Goal: Information Seeking & Learning: Learn about a topic

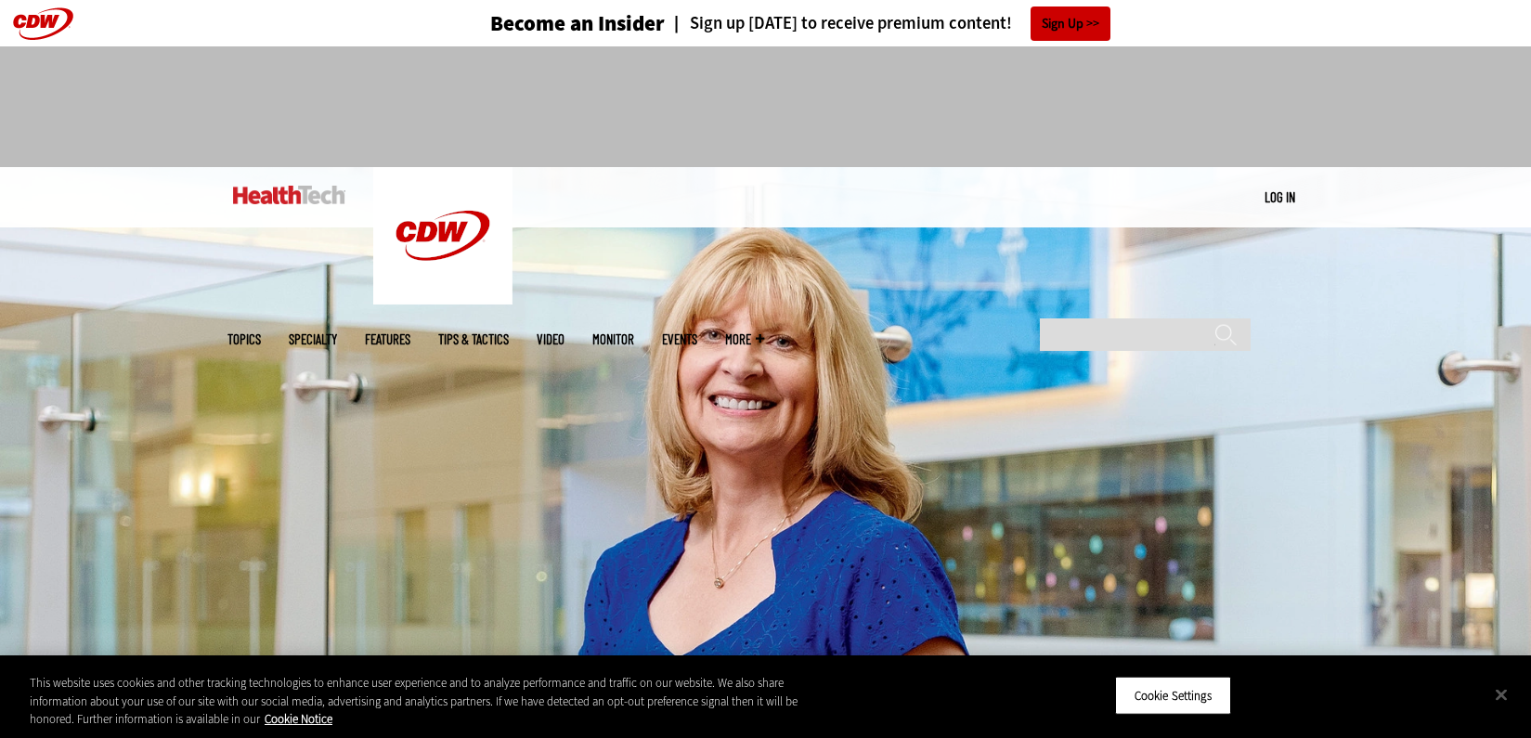
click at [1143, 331] on img at bounding box center [765, 433] width 1531 height 532
click at [864, 432] on img at bounding box center [765, 433] width 1531 height 532
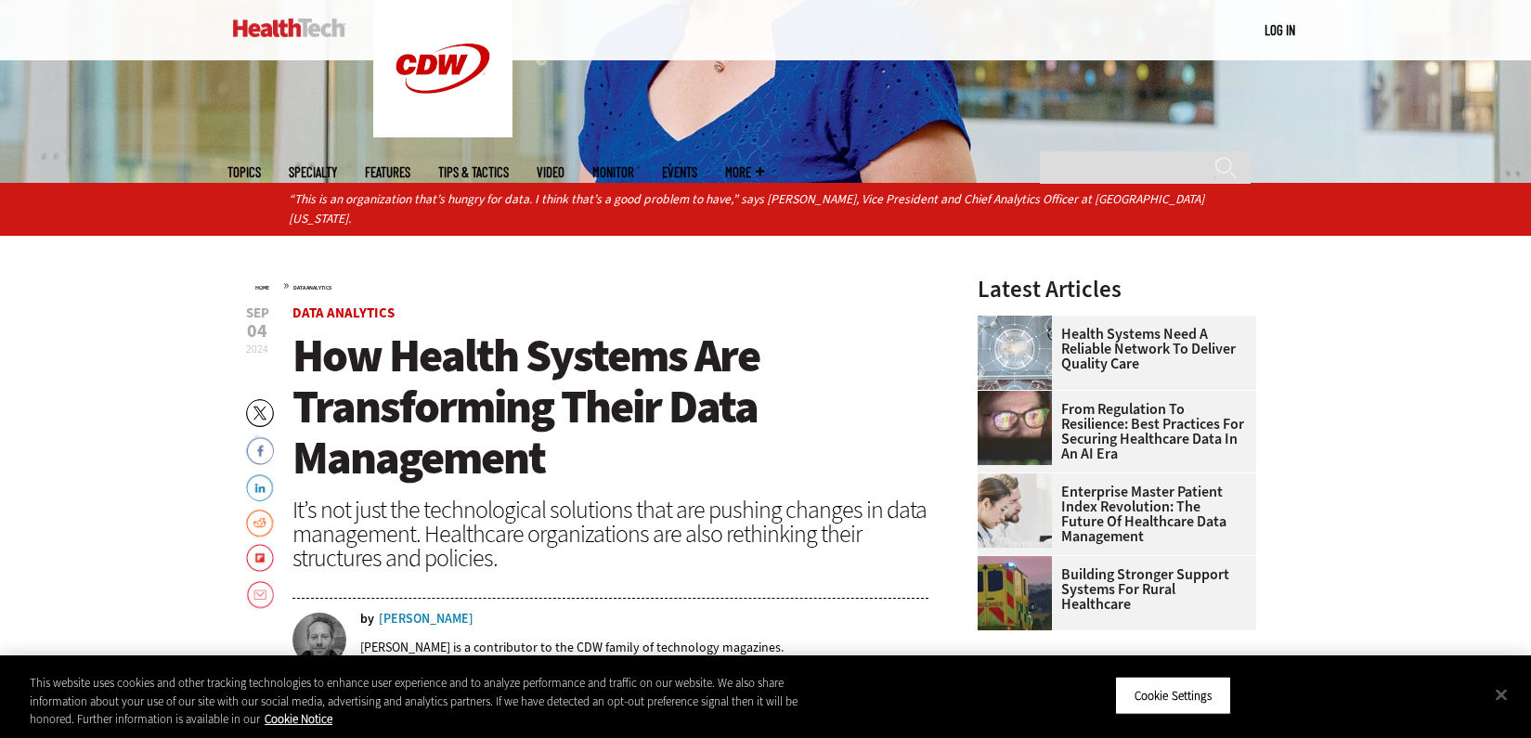
scroll to position [557, 0]
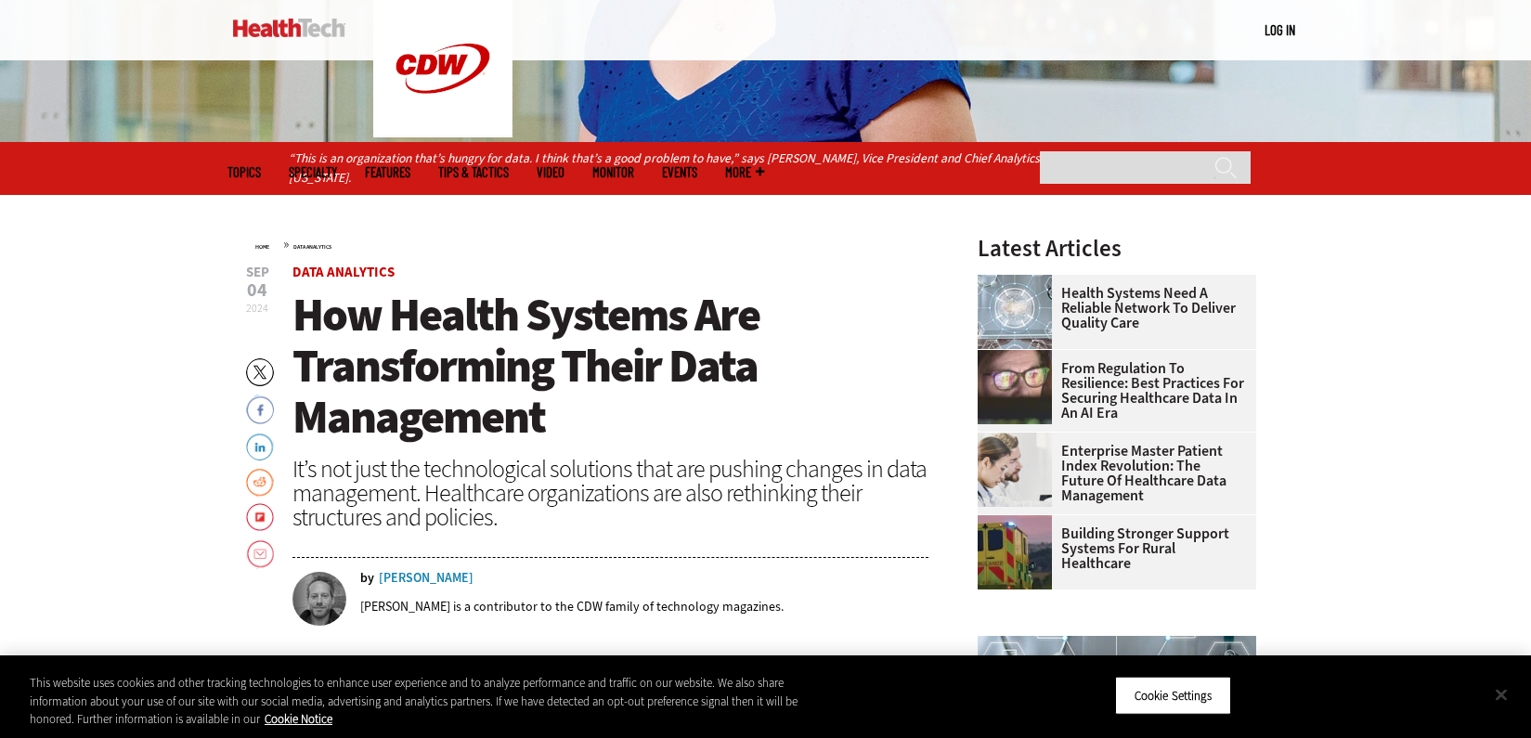
click at [1497, 695] on button "Close" at bounding box center [1501, 694] width 41 height 41
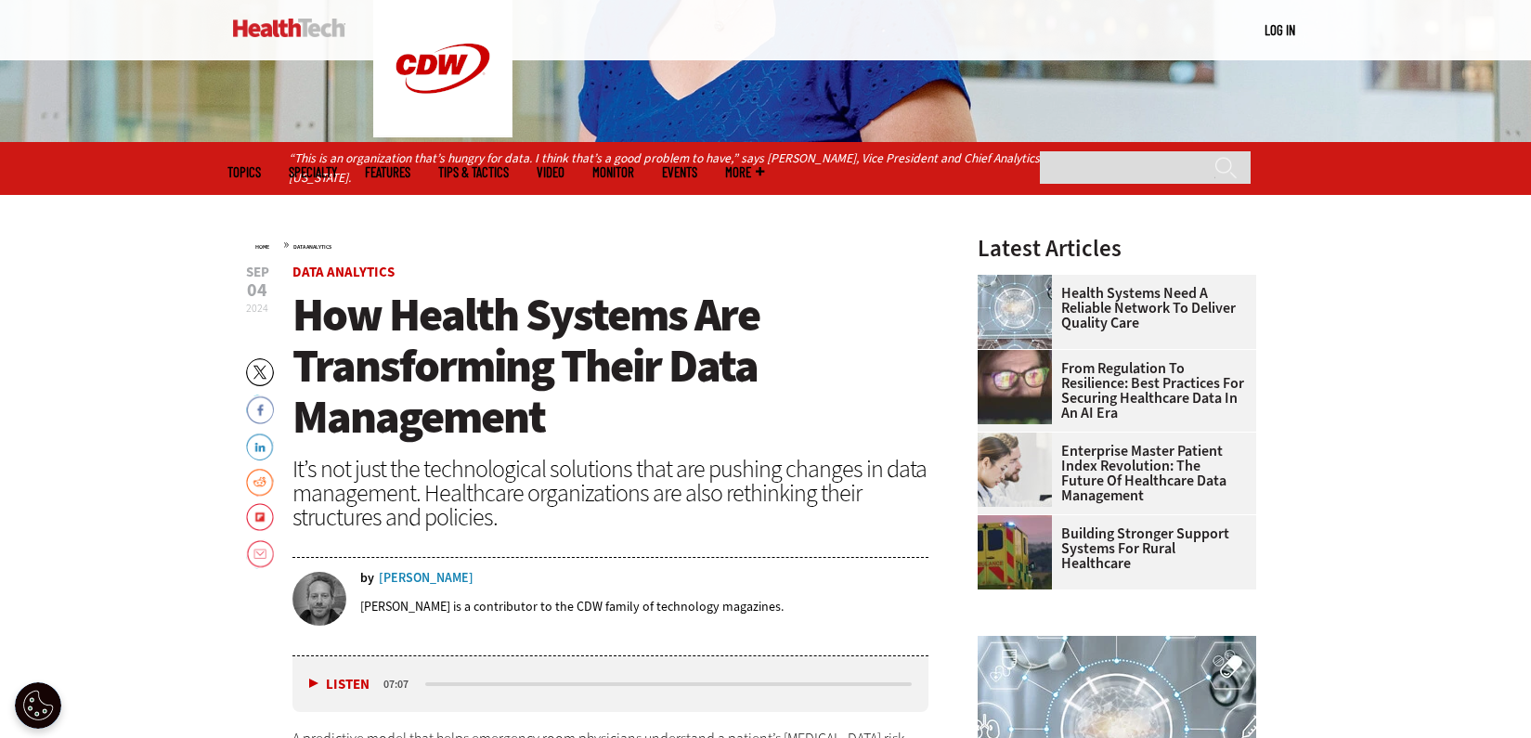
click at [713, 416] on h1 "How Health Systems Are Transforming Their Data Management" at bounding box center [610, 366] width 637 height 153
click at [714, 460] on div "It’s not just the technological solutions that are pushing changes in data mana…" at bounding box center [610, 493] width 637 height 72
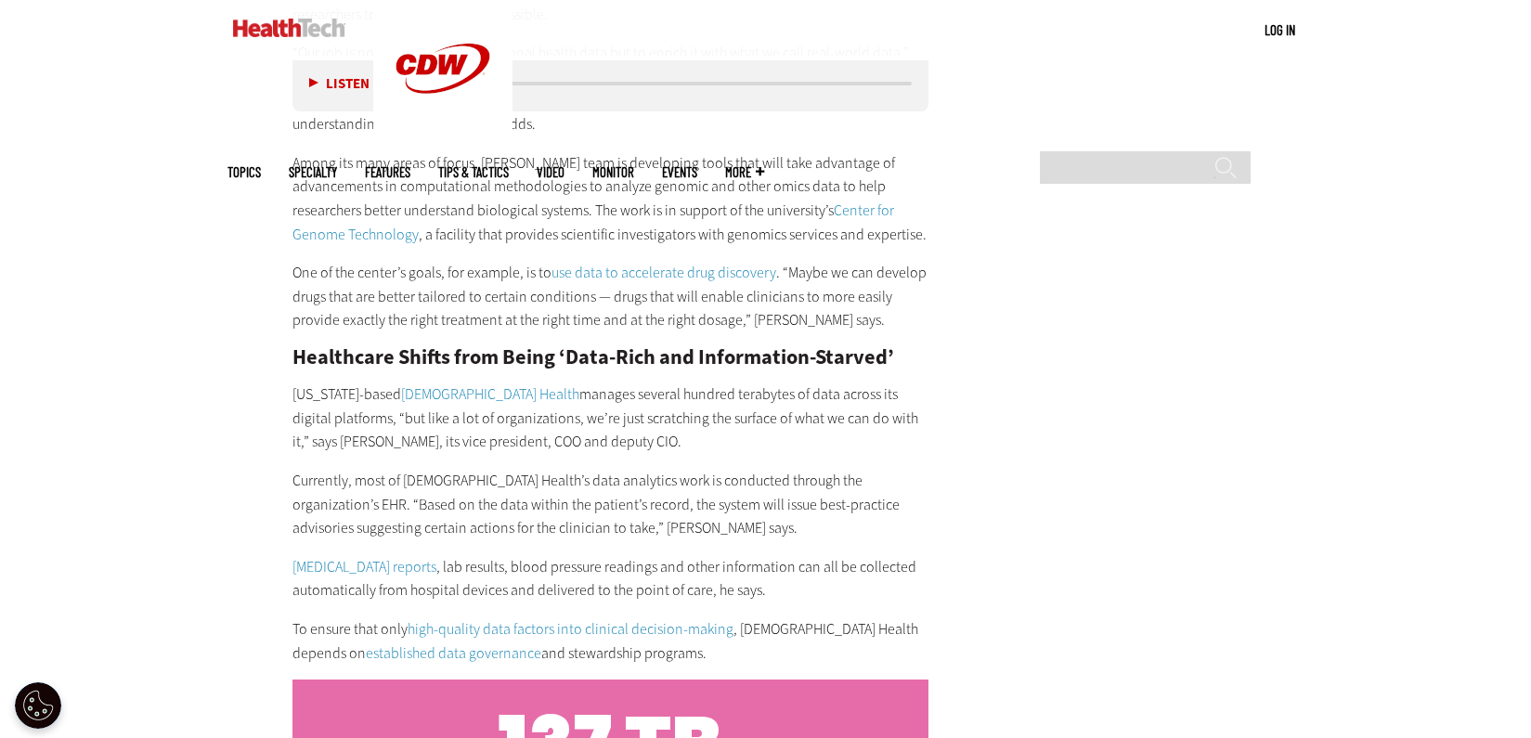
scroll to position [3528, 0]
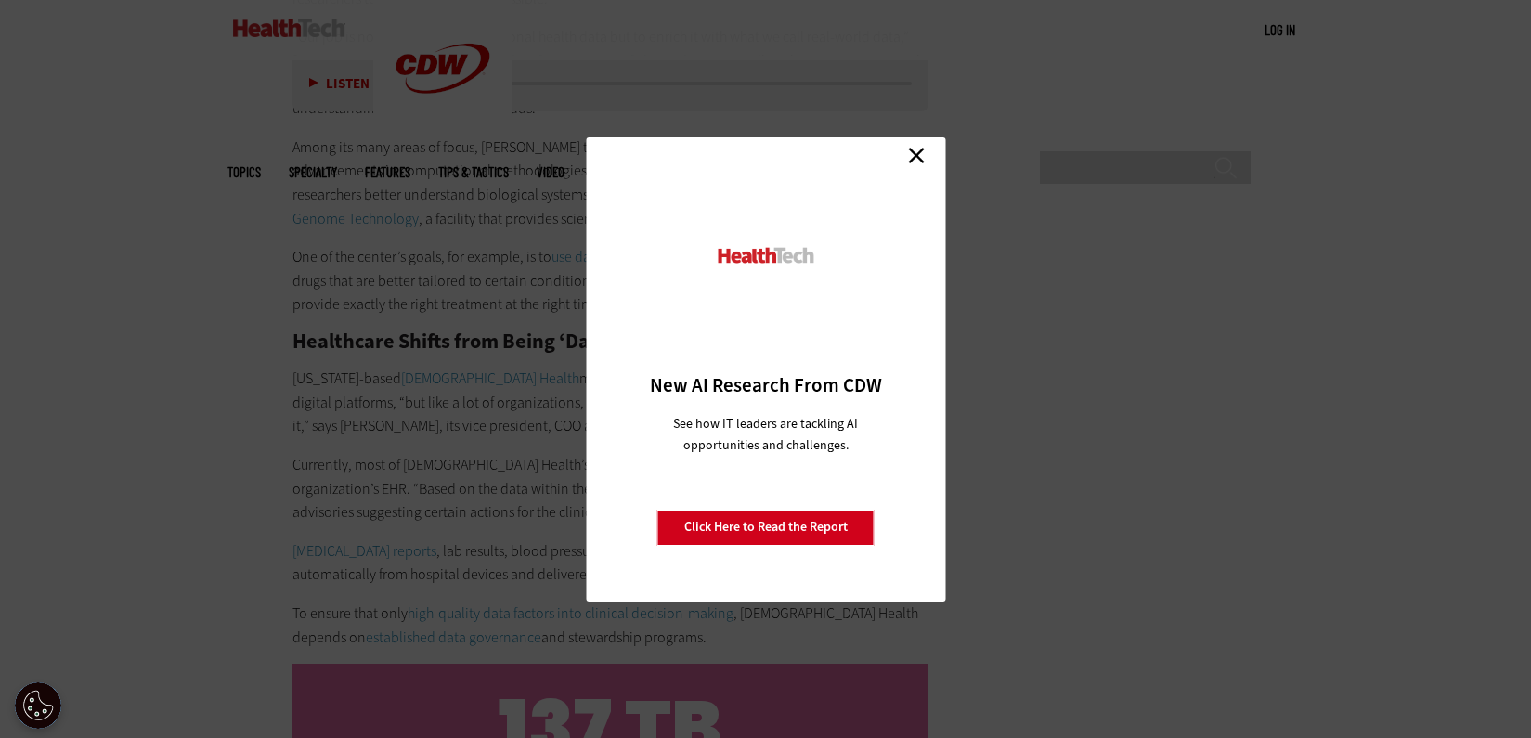
click at [910, 152] on link "Close" at bounding box center [917, 156] width 28 height 28
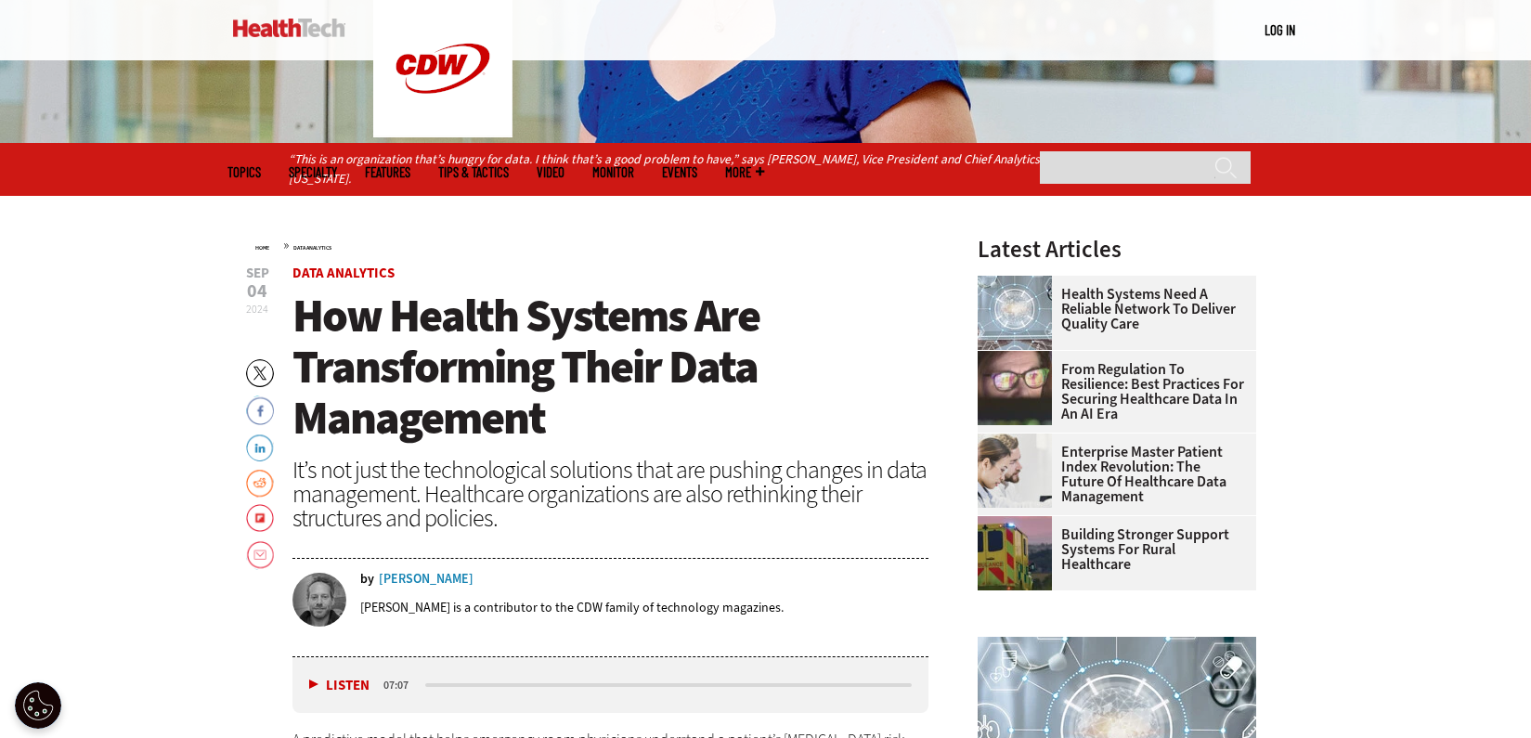
scroll to position [557, 0]
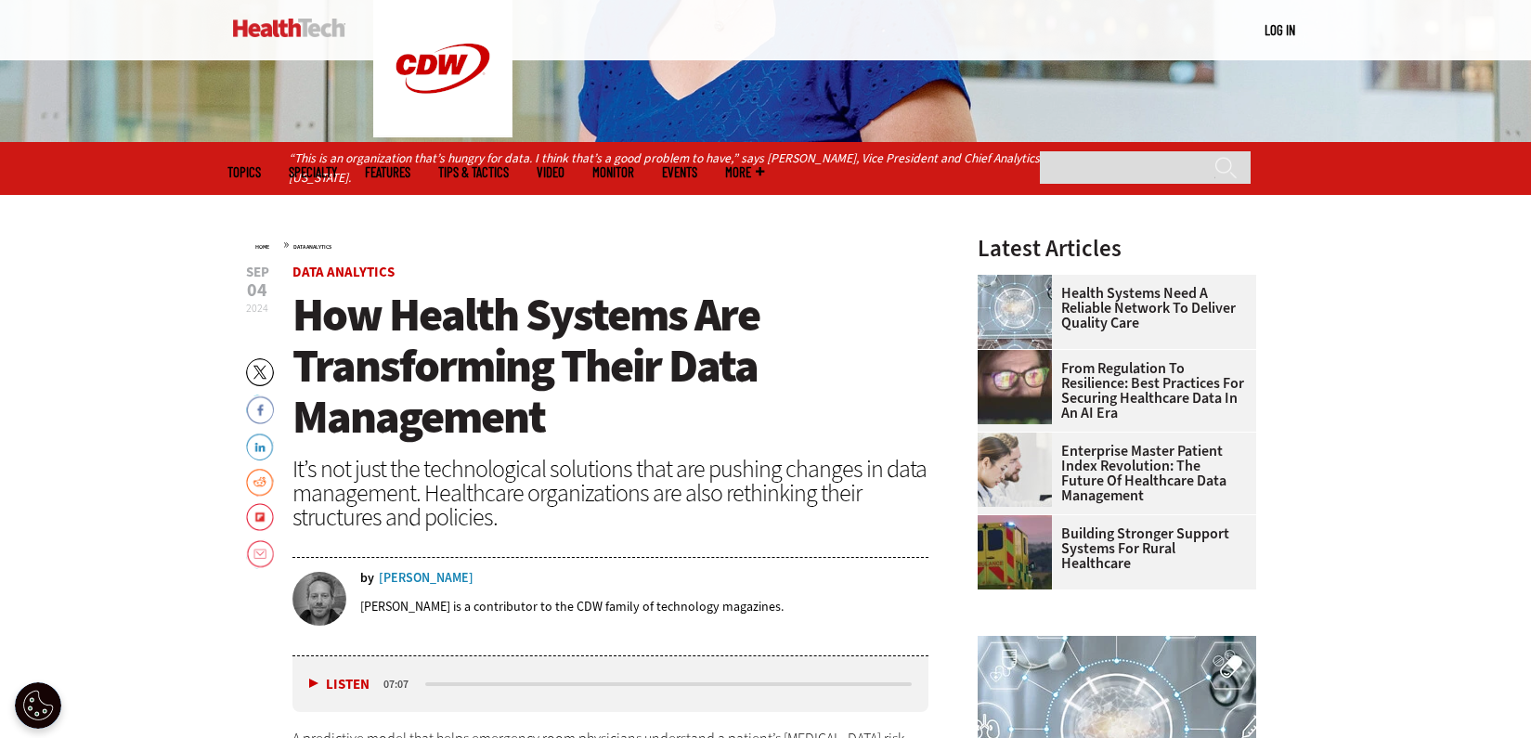
click at [555, 462] on div "It’s not just the technological solutions that are pushing changes in data mana…" at bounding box center [610, 493] width 637 height 72
click at [634, 473] on div "It’s not just the technological solutions that are pushing changes in data mana…" at bounding box center [610, 493] width 637 height 72
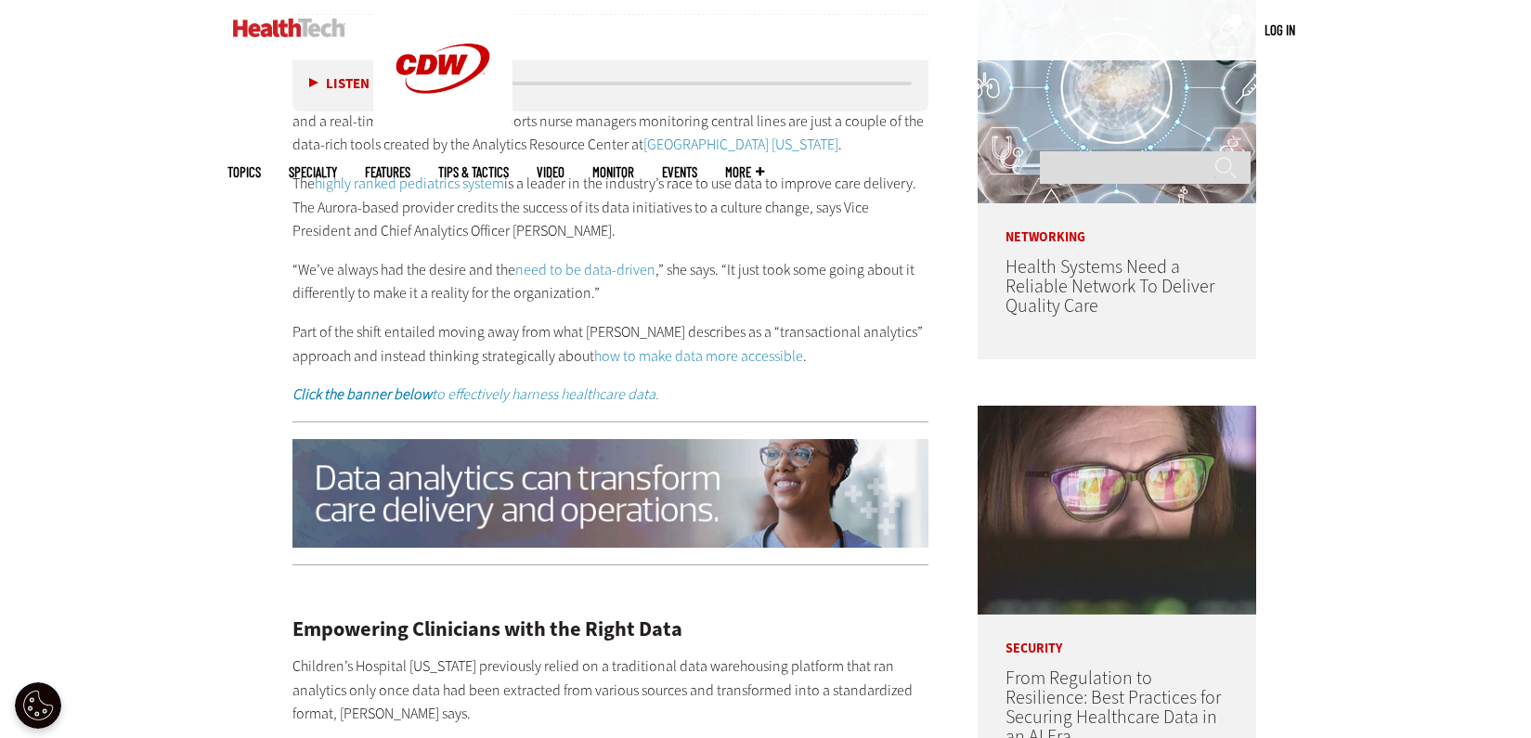
scroll to position [1207, 0]
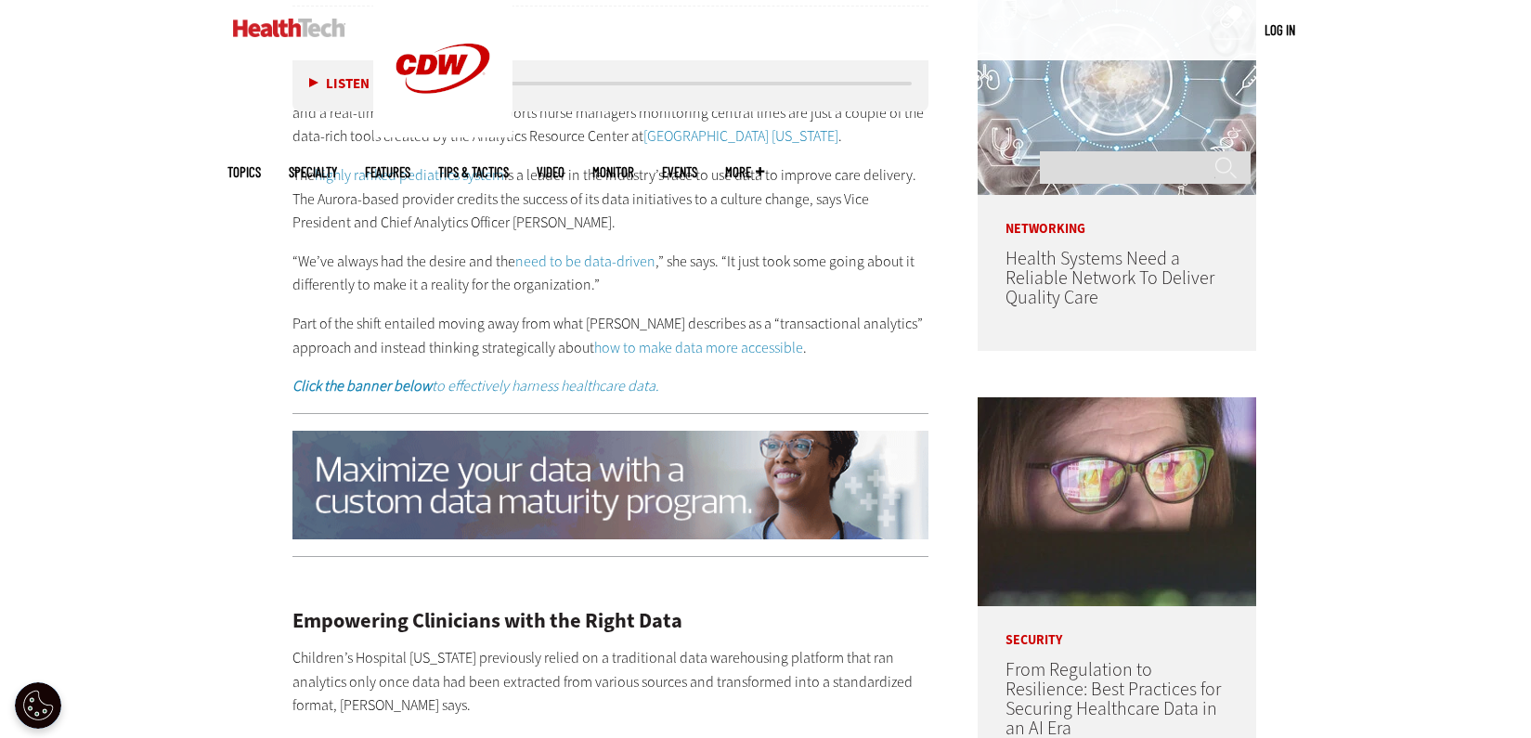
click at [597, 254] on p "“We’ve always had the desire and the need to be data-driven ,” she says. “It ju…" at bounding box center [610, 273] width 637 height 47
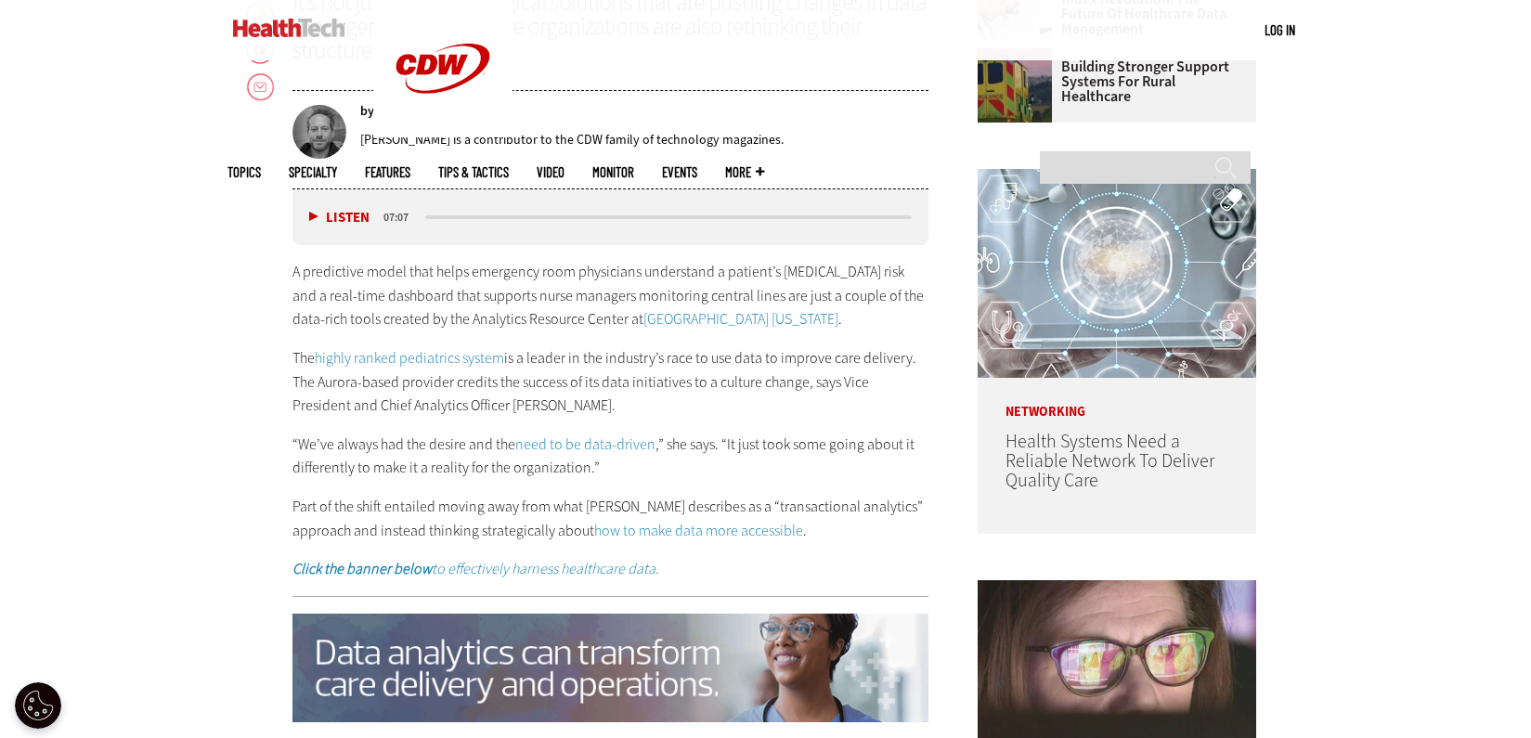
scroll to position [978, 0]
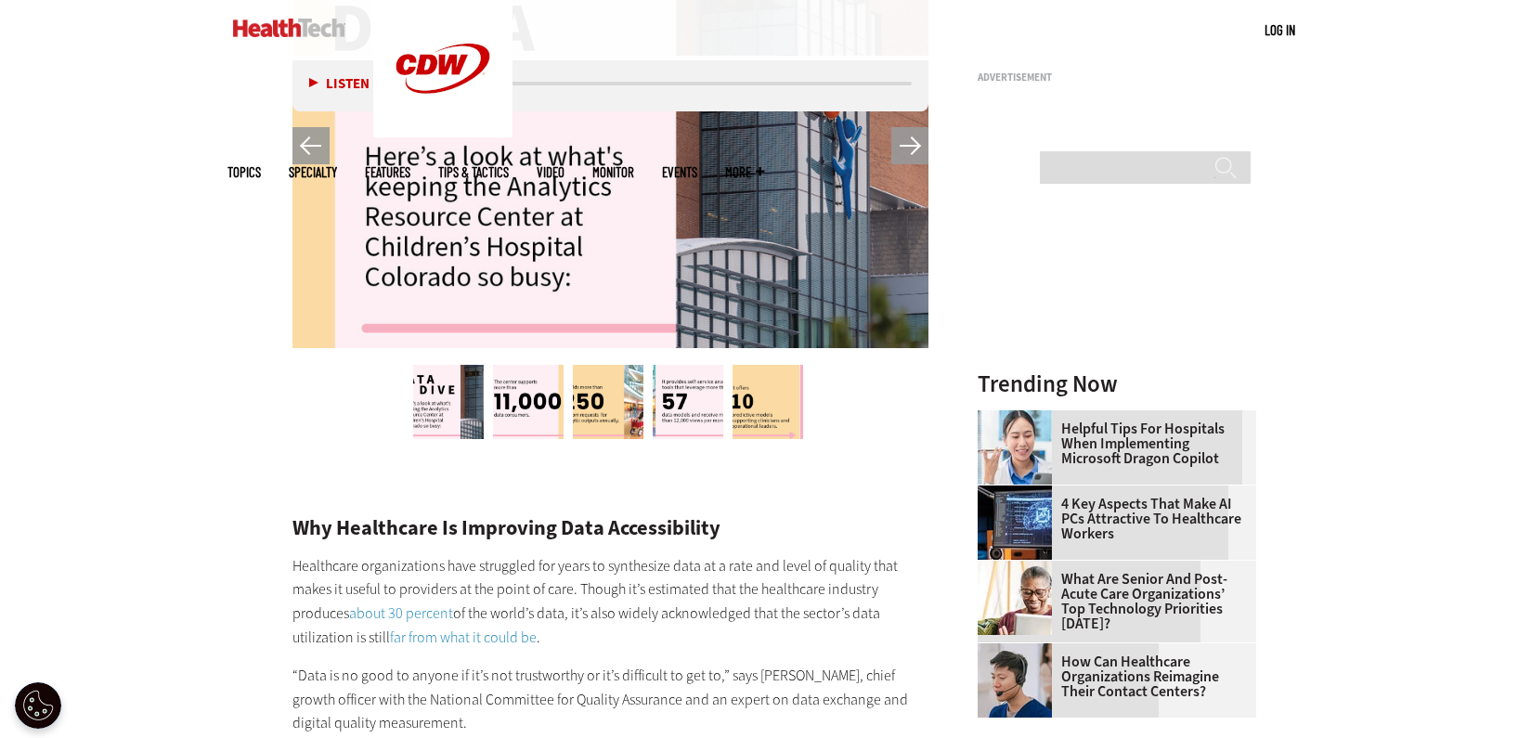
scroll to position [2463, 0]
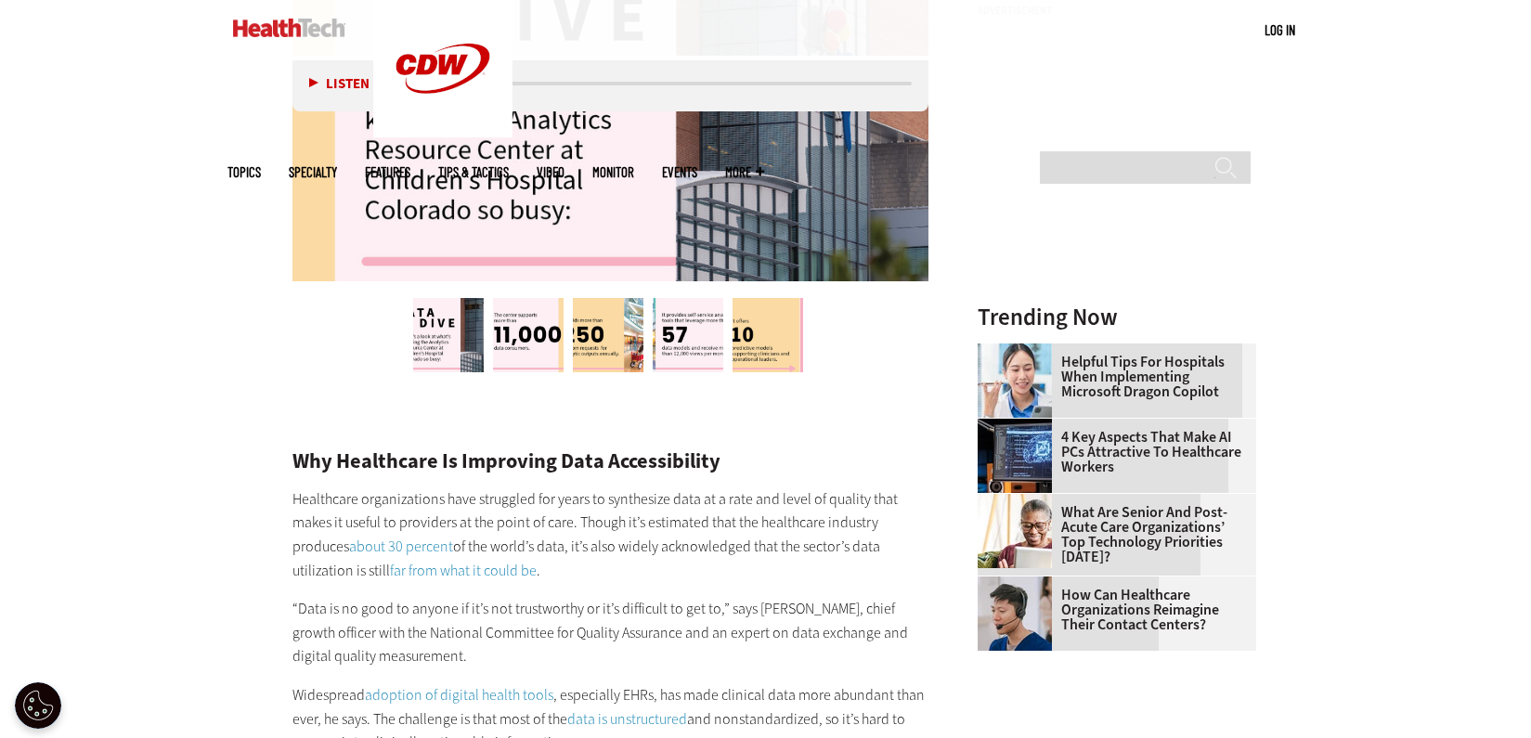
click at [499, 318] on img at bounding box center [528, 335] width 71 height 74
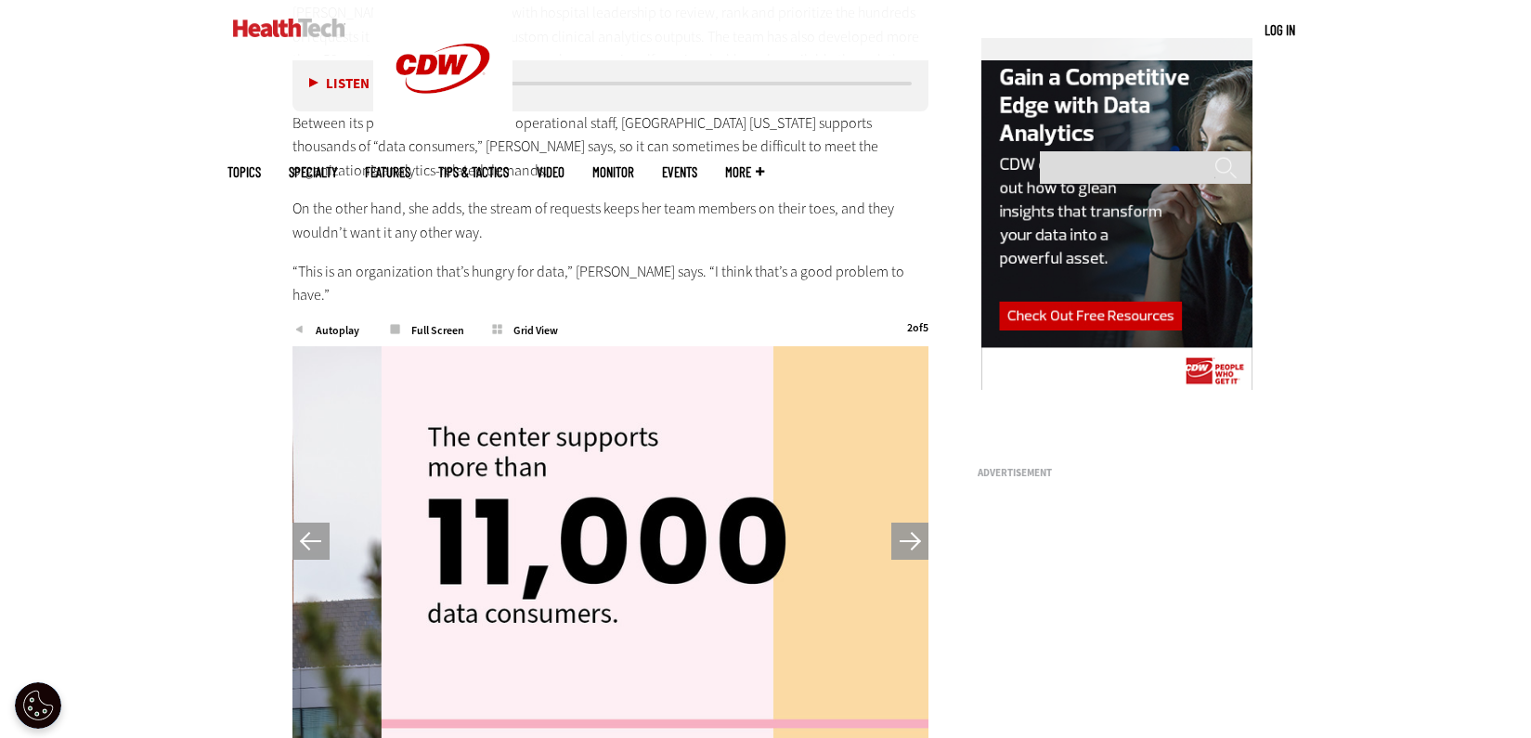
scroll to position [1999, 0]
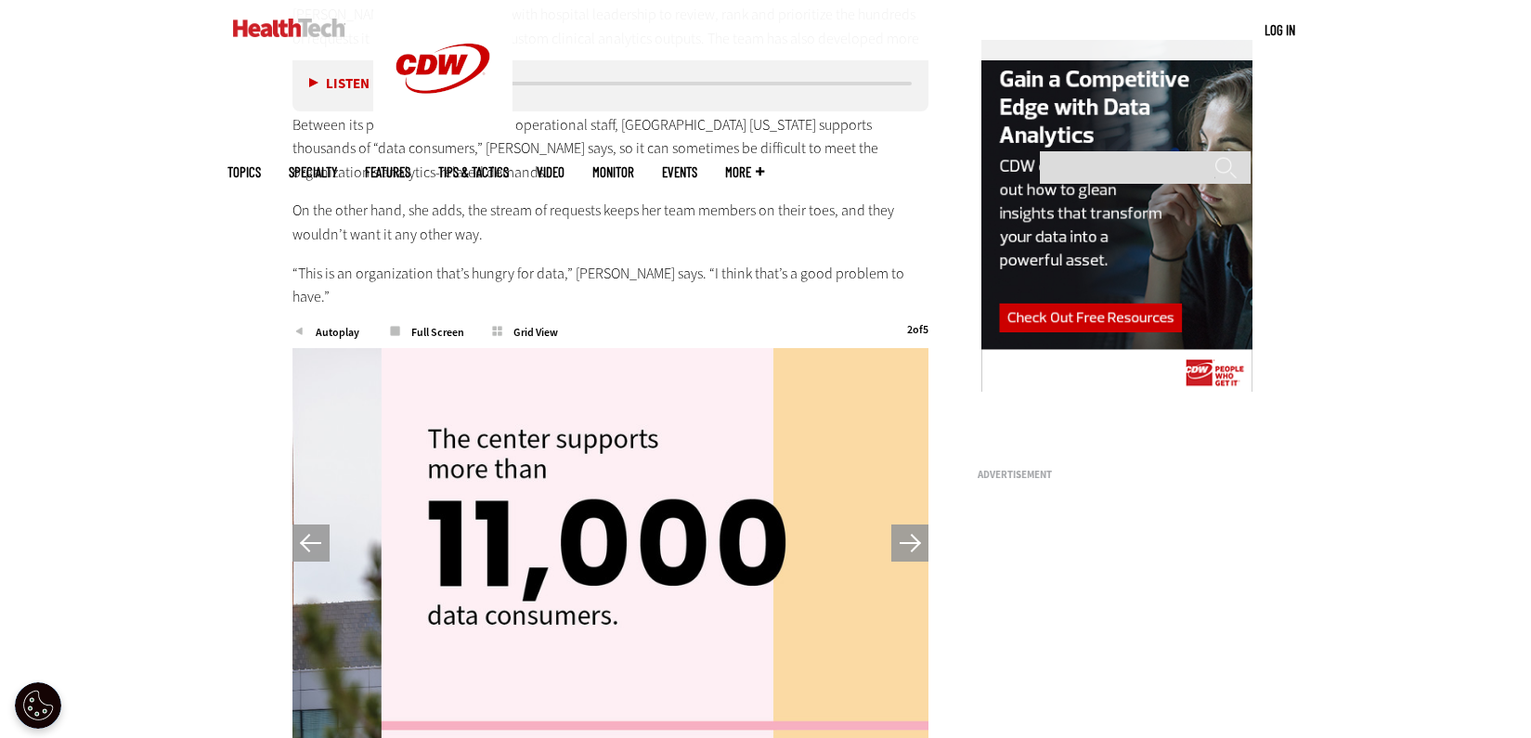
click at [916, 525] on button "Next" at bounding box center [909, 543] width 37 height 37
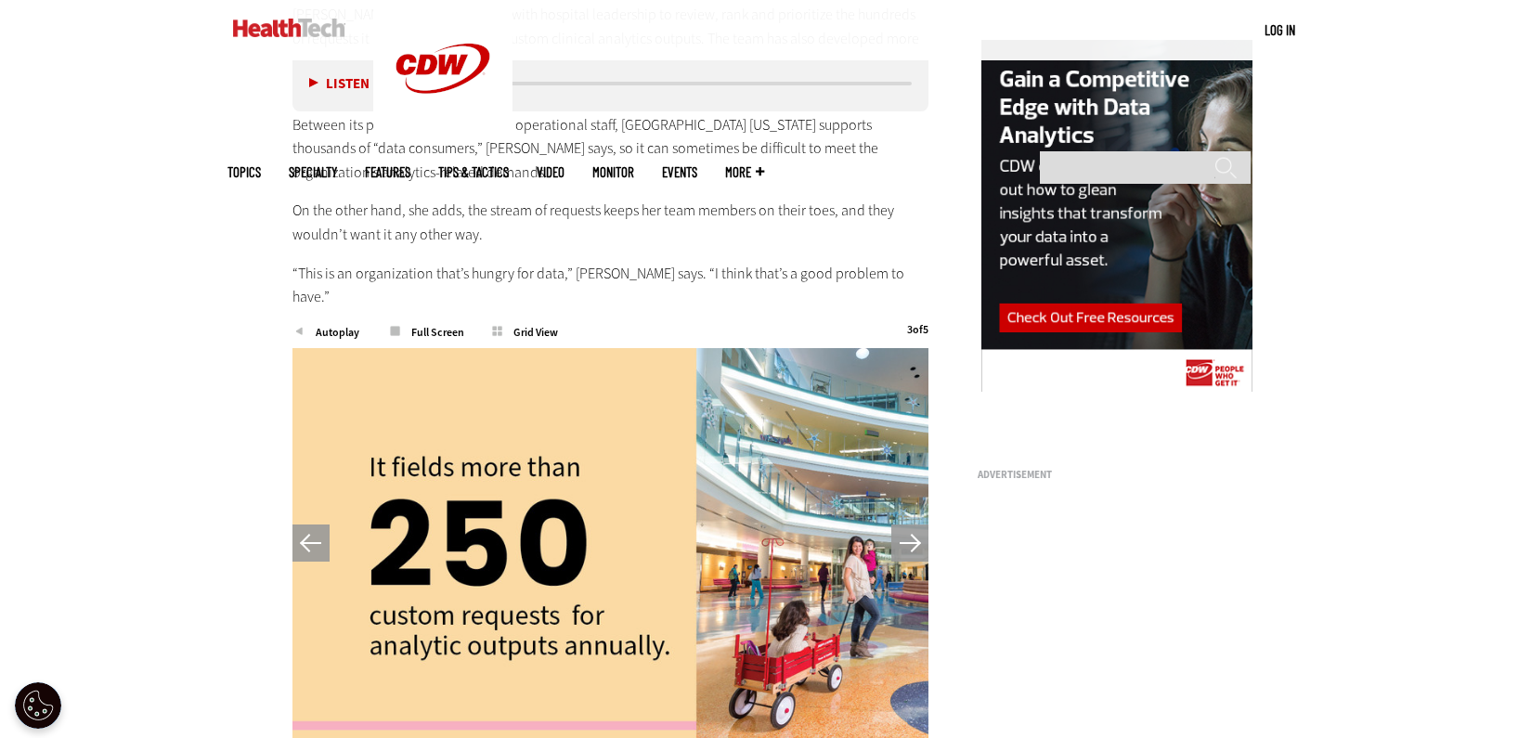
click at [916, 525] on button "Next" at bounding box center [909, 543] width 37 height 37
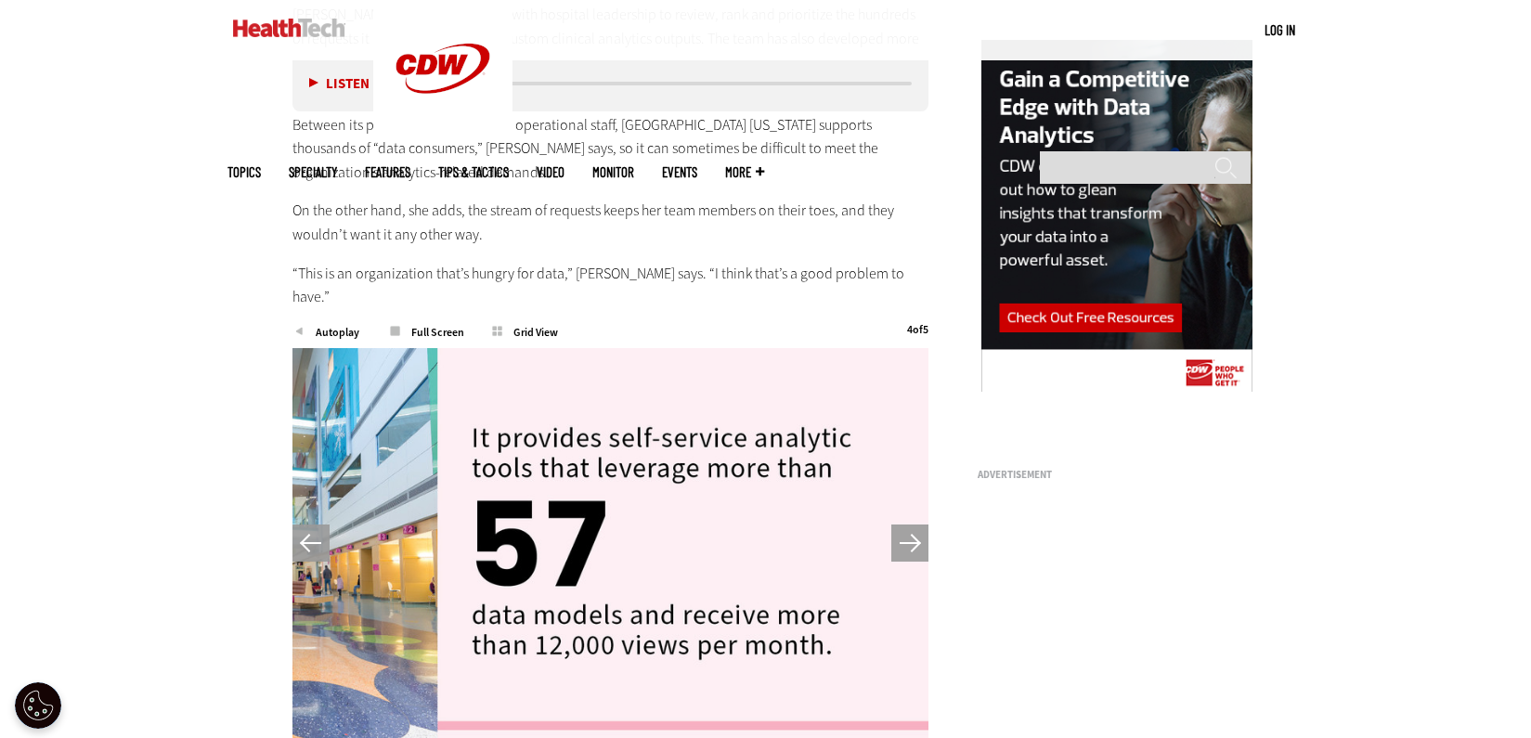
click at [304, 525] on button "Previous" at bounding box center [310, 543] width 37 height 37
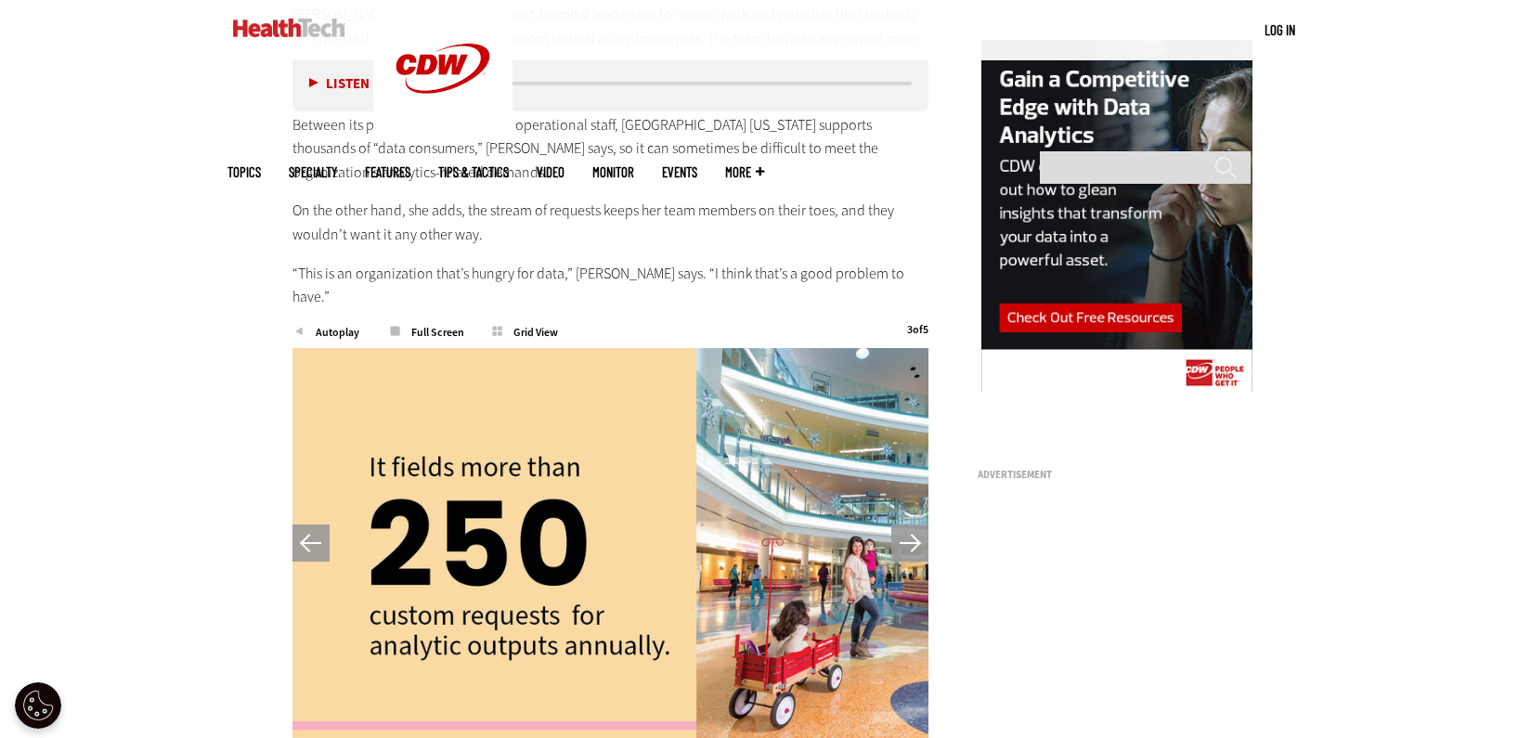
click at [915, 525] on button "Next" at bounding box center [909, 543] width 37 height 37
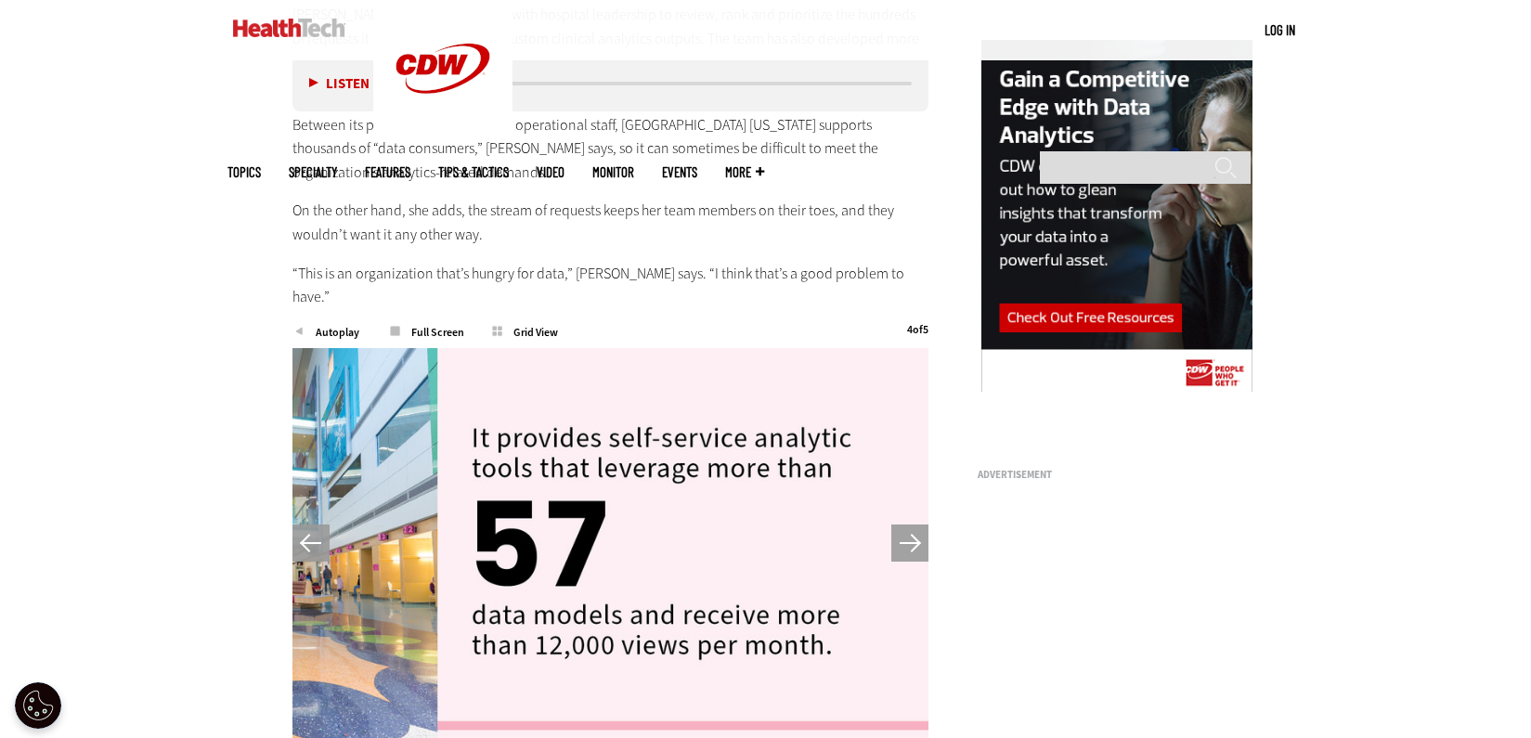
click at [915, 525] on button "Next" at bounding box center [909, 543] width 37 height 37
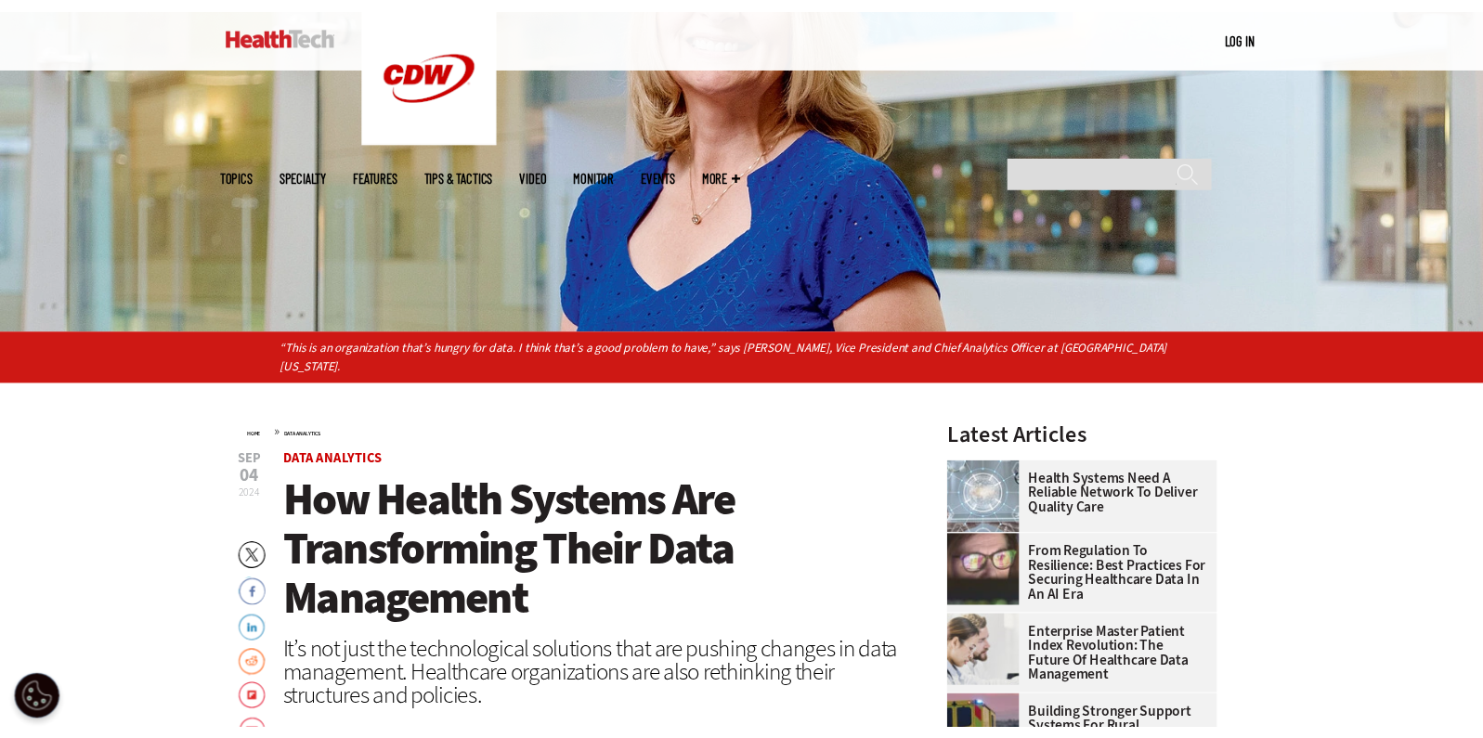
scroll to position [371, 0]
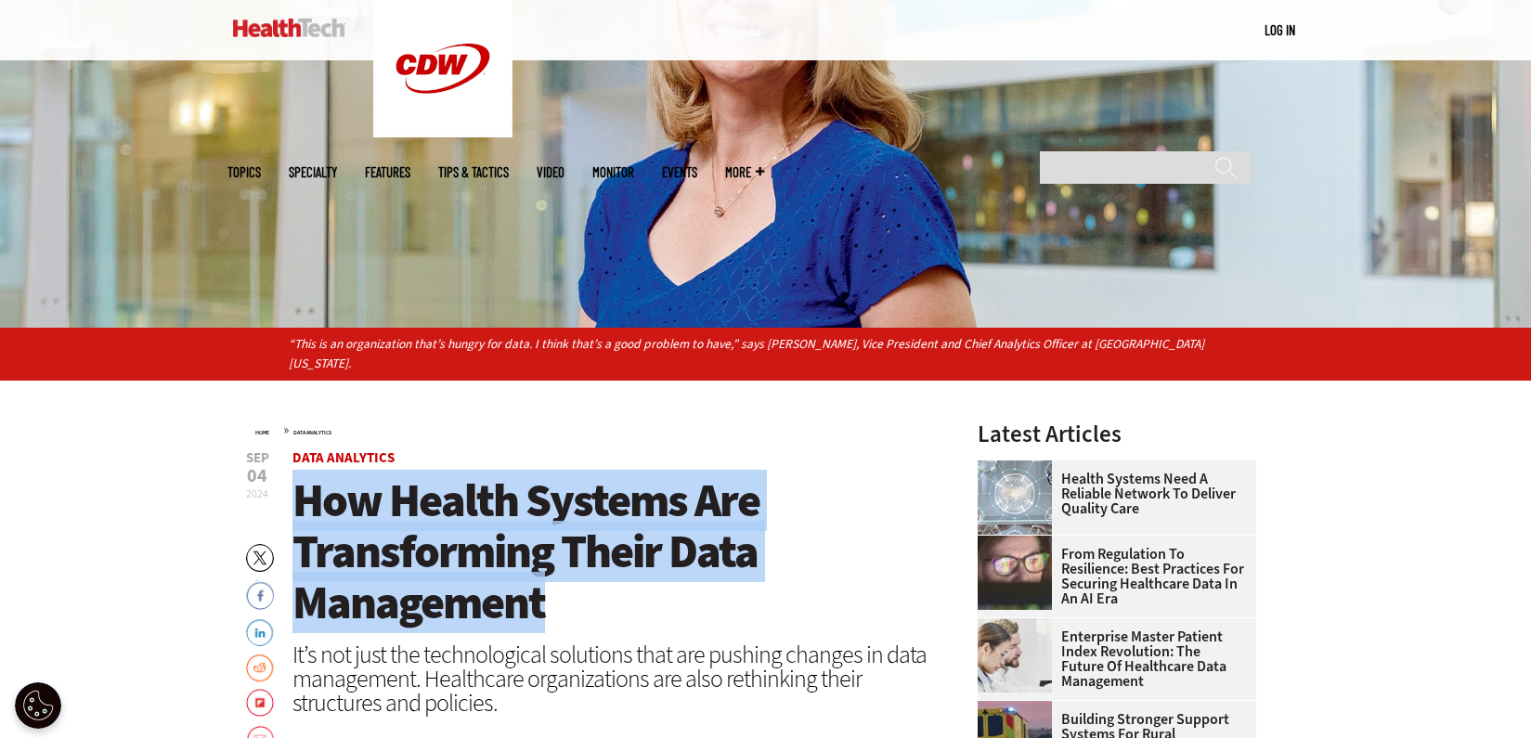
drag, startPoint x: 543, startPoint y: 589, endPoint x: 299, endPoint y: 486, distance: 265.1
click at [299, 486] on span "How Health Systems Are Transforming Their Data Management" at bounding box center [525, 551] width 467 height 163
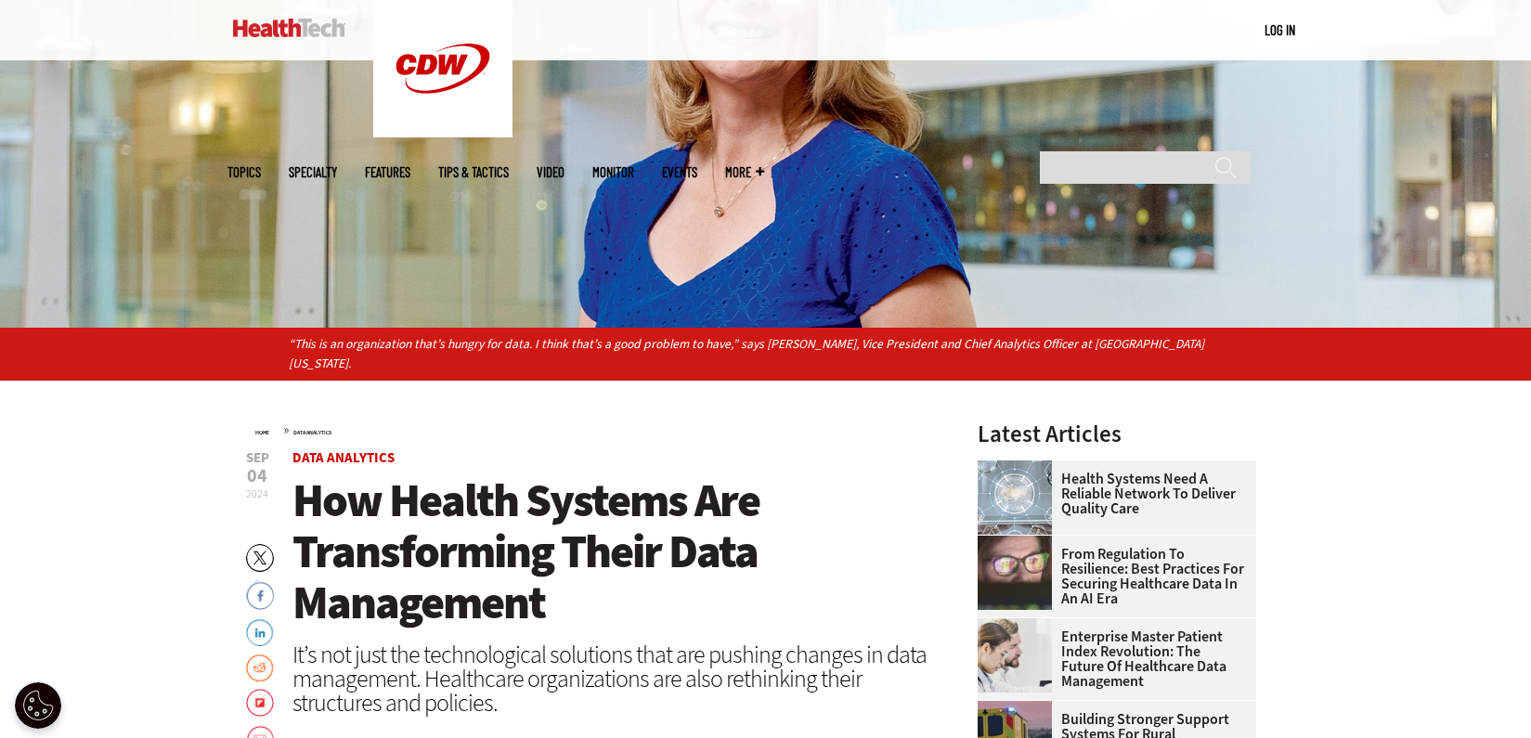
click at [581, 611] on header "[DATE] Twitter Facebook LinkedIn Reddit Flipboard Email Data Analytics How Heal…" at bounding box center [610, 646] width 637 height 391
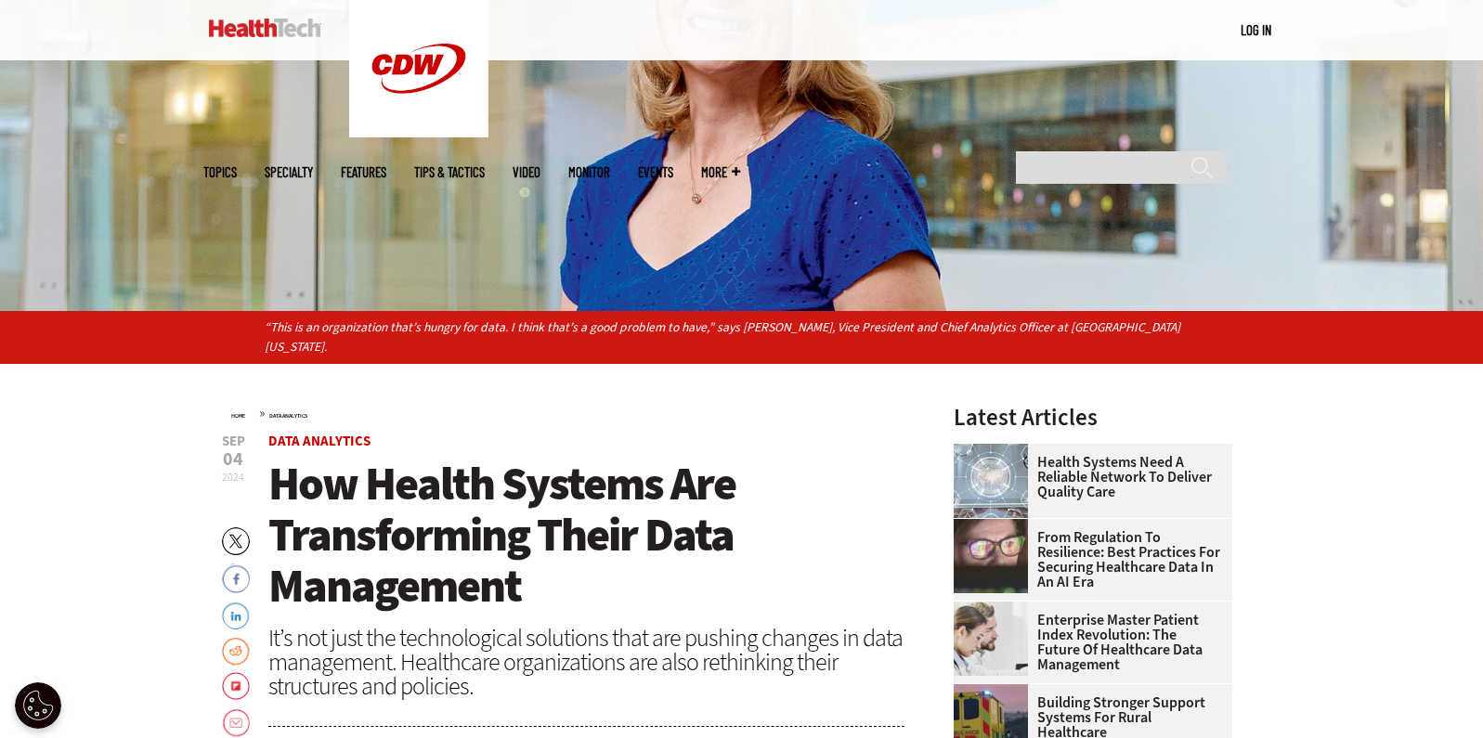
scroll to position [0, 0]
